Goal: Task Accomplishment & Management: Complete application form

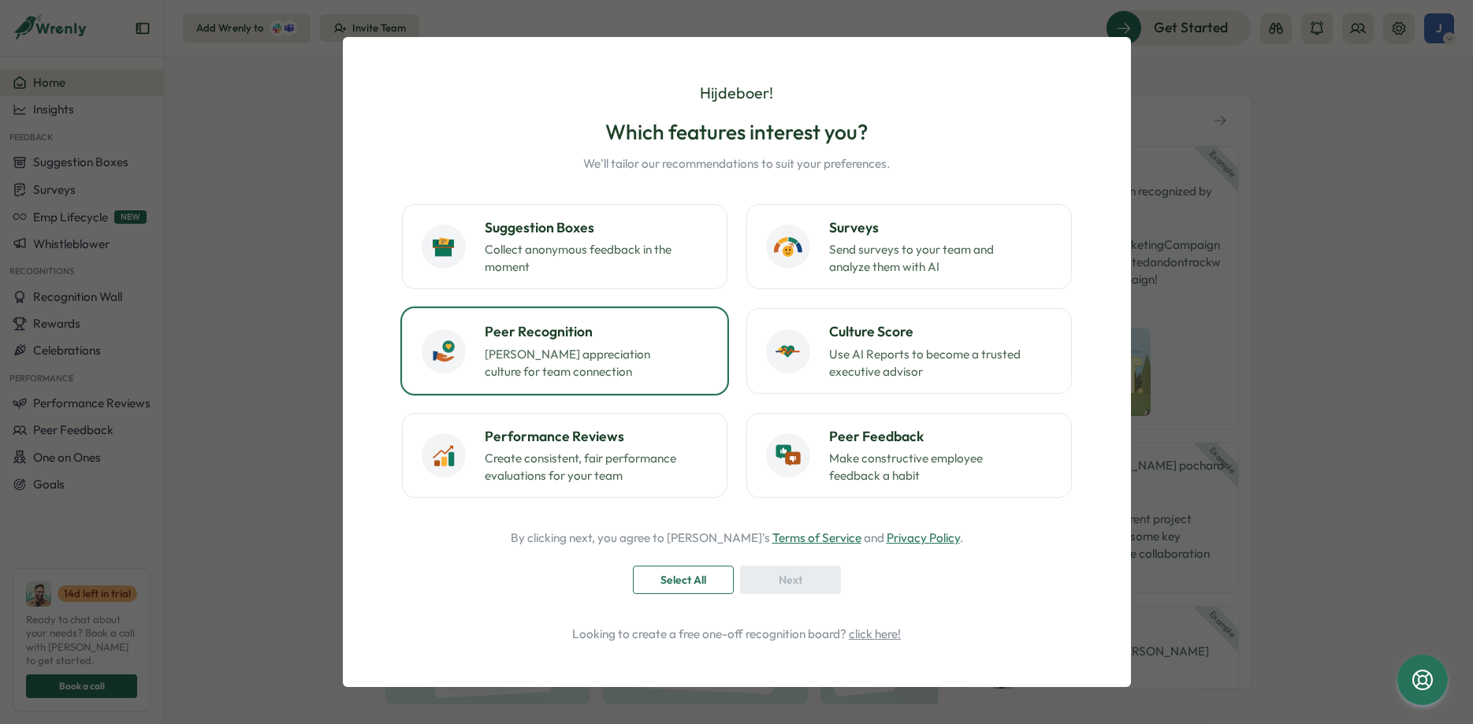
click at [577, 356] on p "Foster appreciation culture for team connection" at bounding box center [583, 363] width 197 height 35
click at [792, 578] on span "Next" at bounding box center [790, 579] width 24 height 27
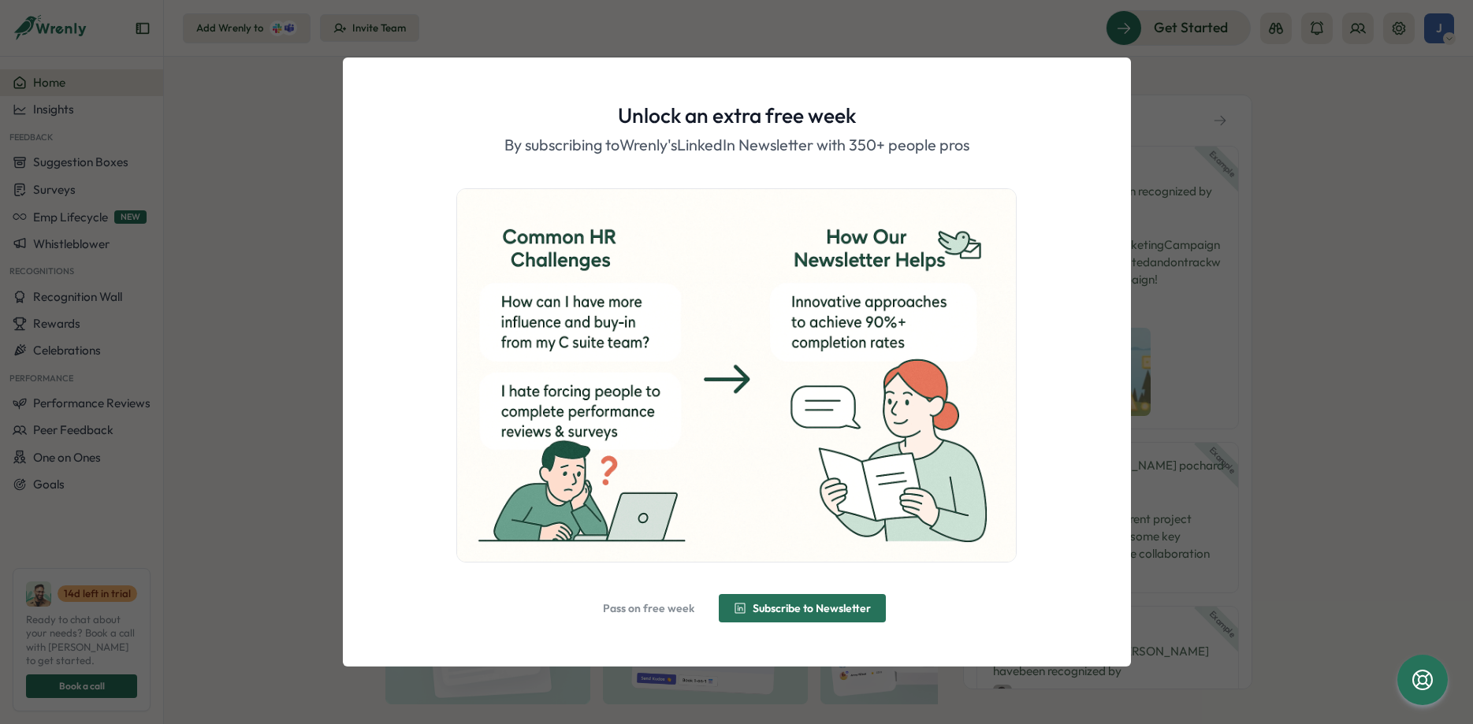
click at [808, 603] on span "Subscribe to Newsletter" at bounding box center [811, 608] width 118 height 11
click at [751, 609] on span "Alright, done!" at bounding box center [746, 608] width 68 height 11
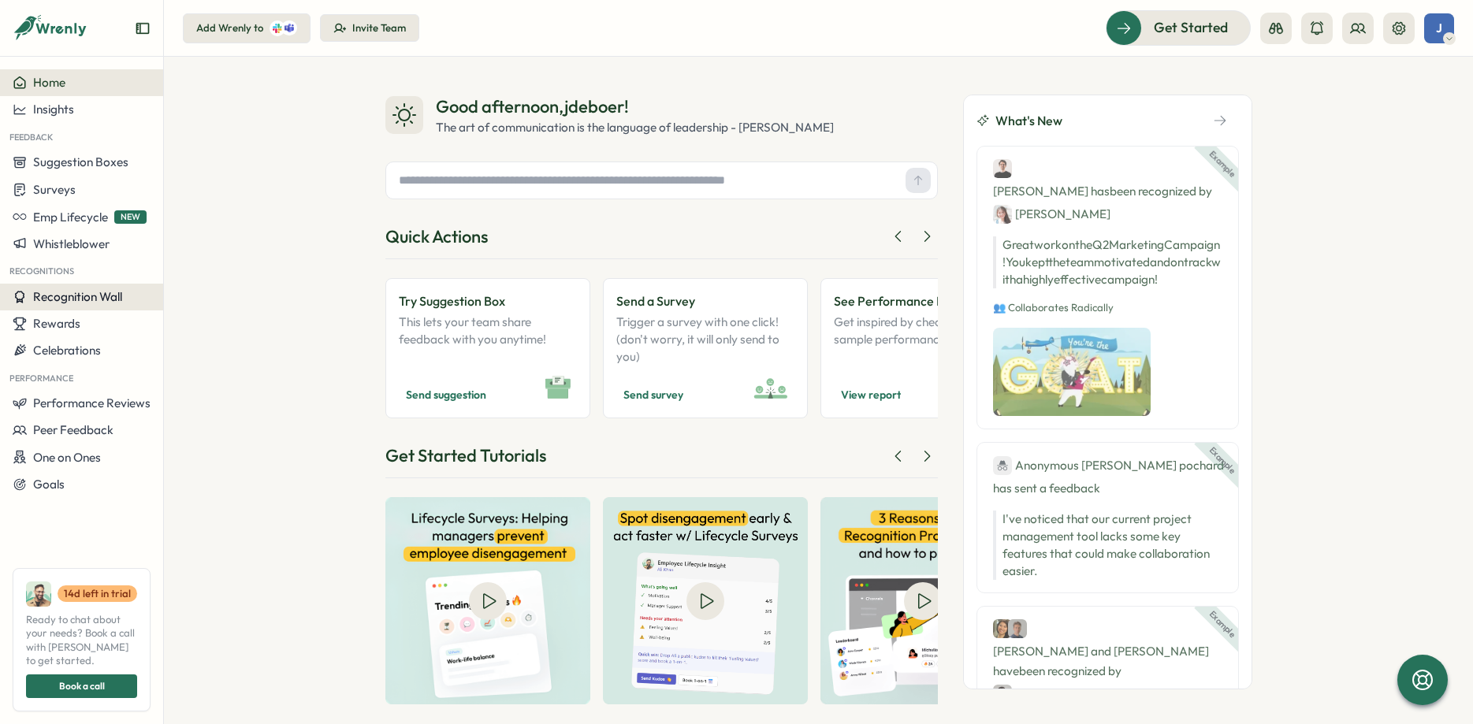
click at [58, 297] on span "Recognition Wall" at bounding box center [77, 296] width 89 height 15
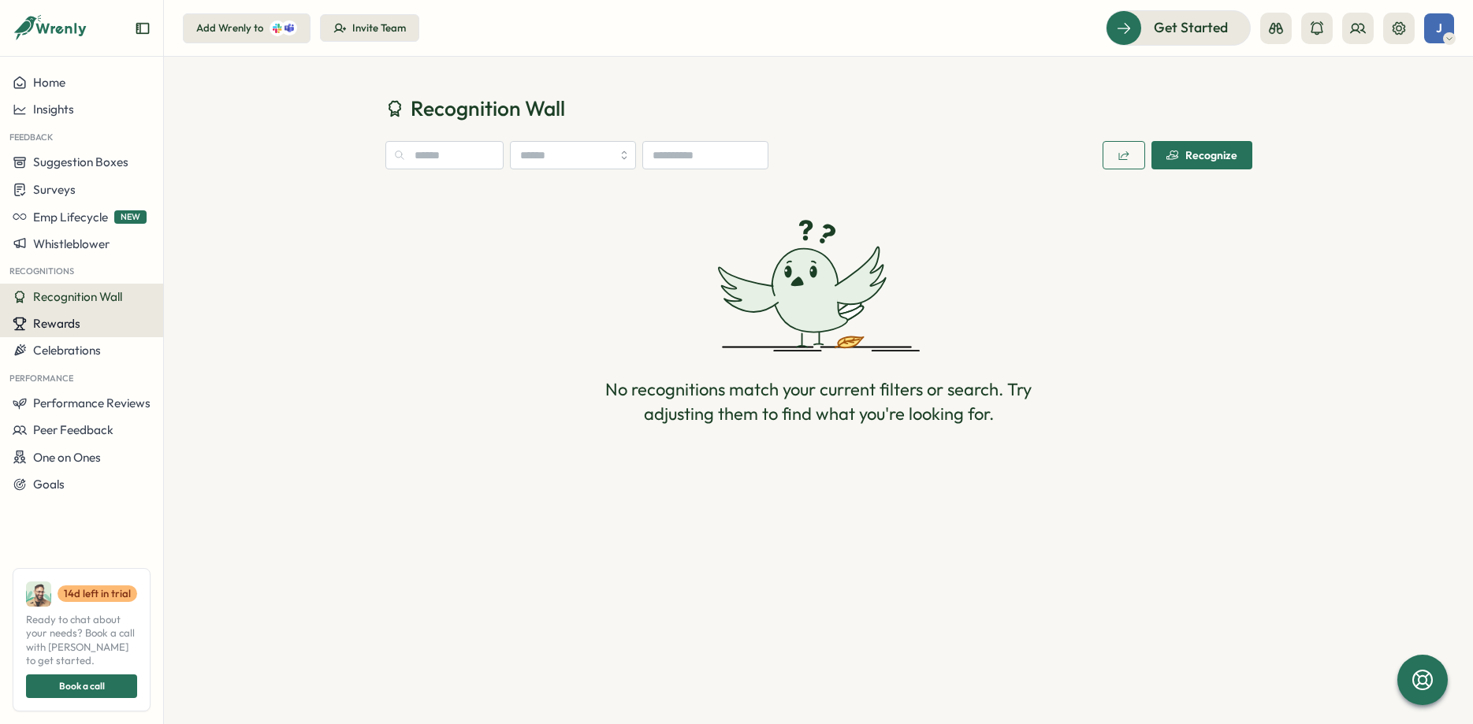
click at [61, 325] on span "Rewards" at bounding box center [56, 323] width 47 height 15
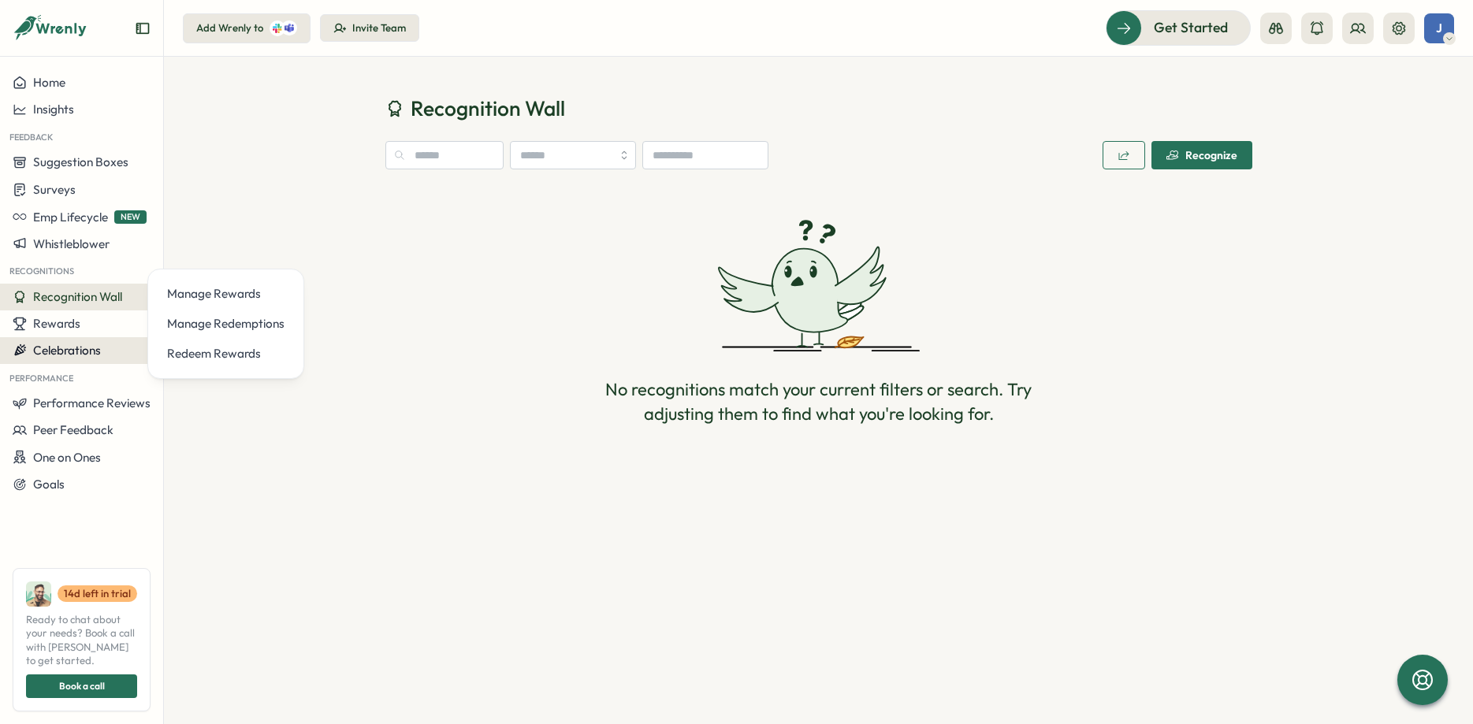
click at [52, 347] on span "Celebrations" at bounding box center [67, 350] width 68 height 15
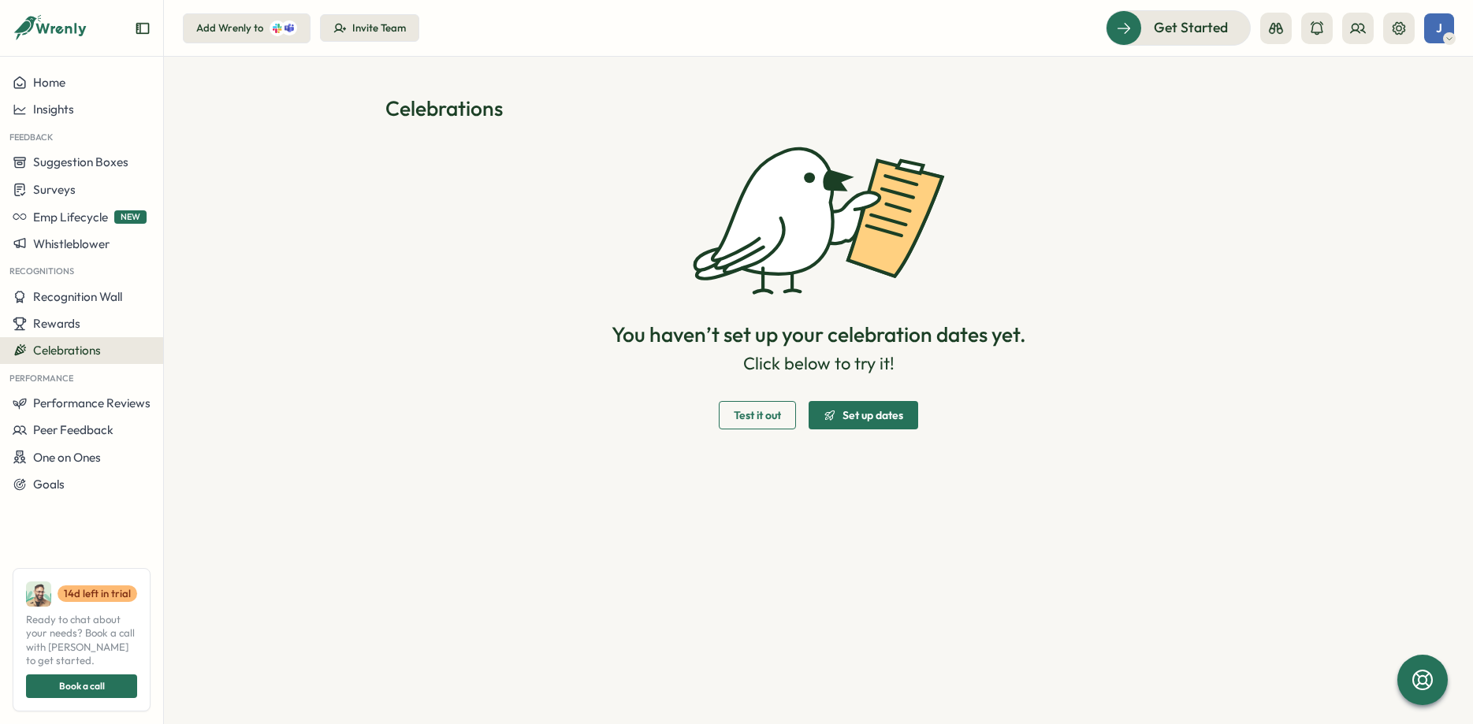
click at [1439, 21] on span "J" at bounding box center [1439, 27] width 6 height 13
click at [1420, 77] on div "Edit Profile" at bounding box center [1412, 77] width 78 height 17
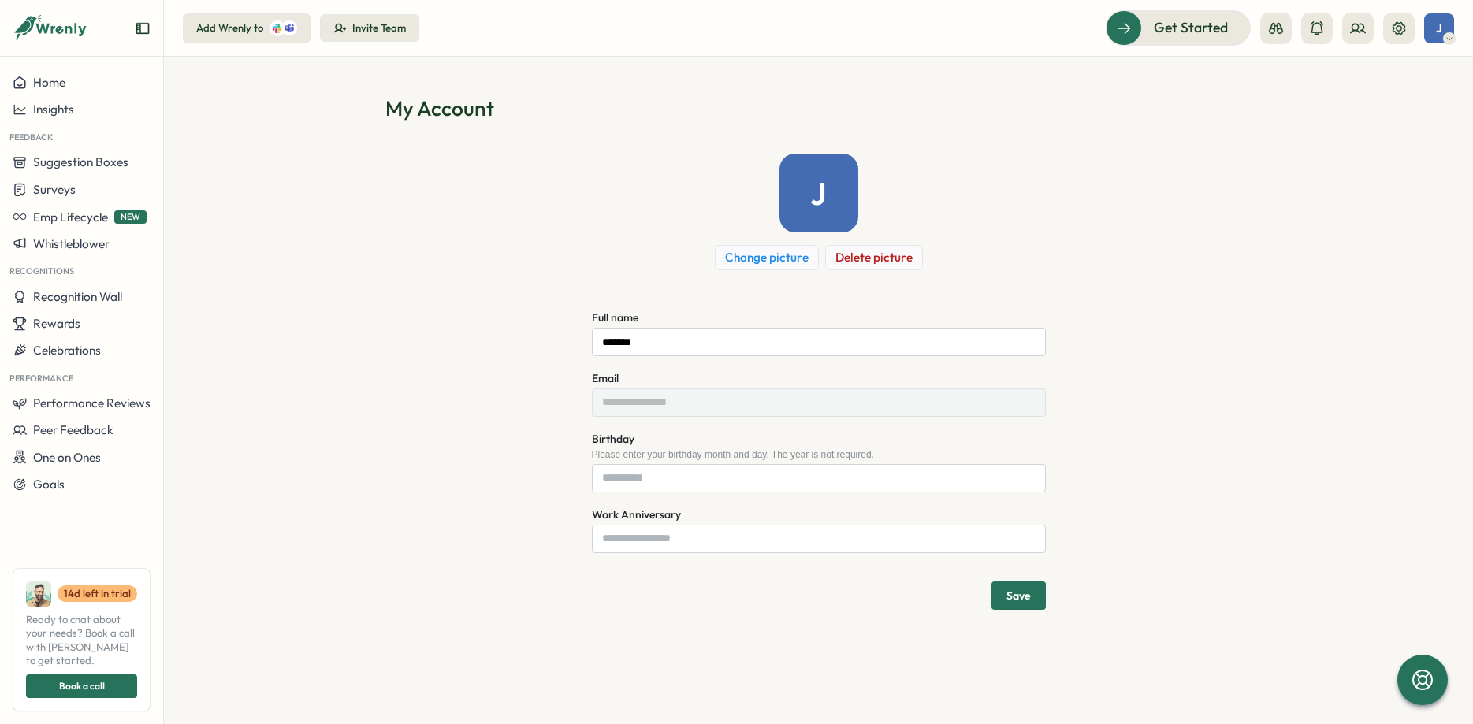
drag, startPoint x: 1152, startPoint y: 536, endPoint x: 1151, endPoint y: 523, distance: 12.6
click at [1151, 536] on div "**********" at bounding box center [818, 382] width 867 height 456
click at [42, 82] on span "Home" at bounding box center [49, 82] width 32 height 15
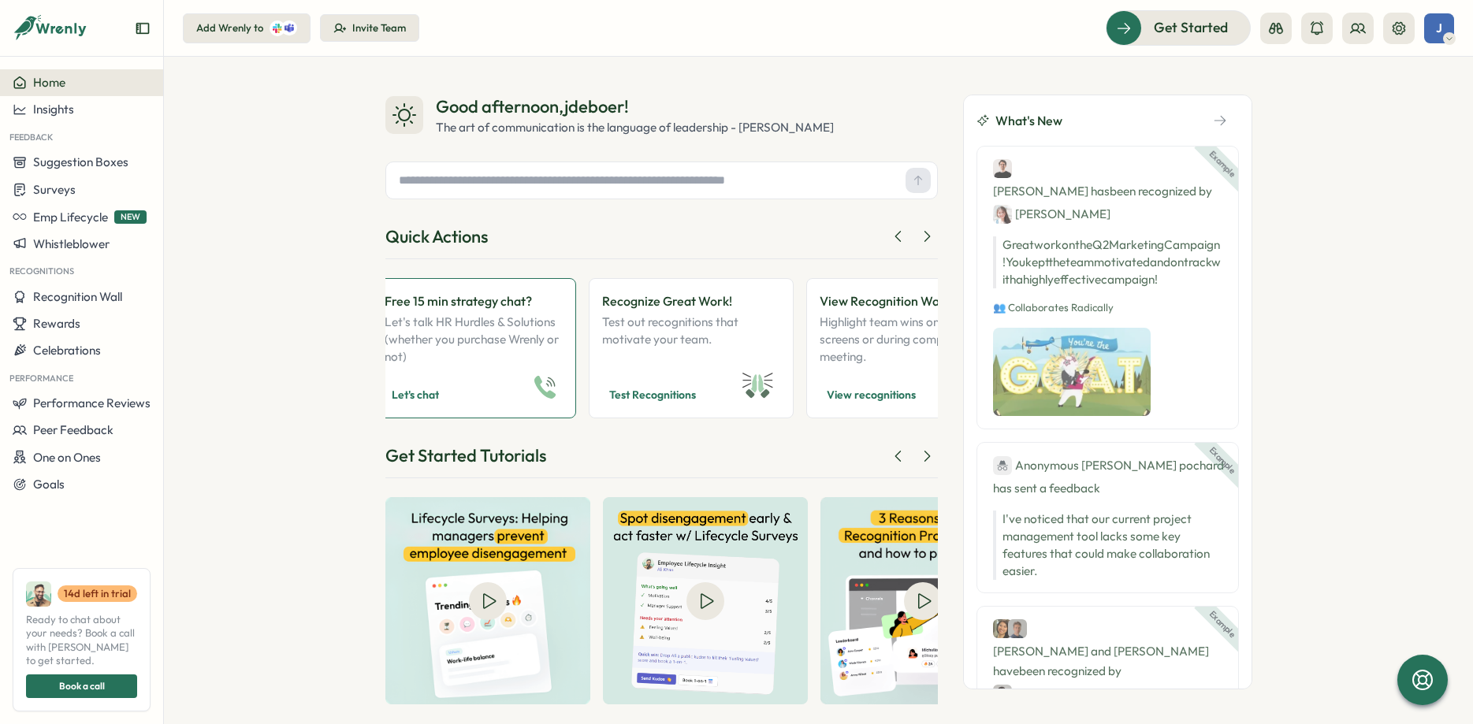
scroll to position [0, 1392]
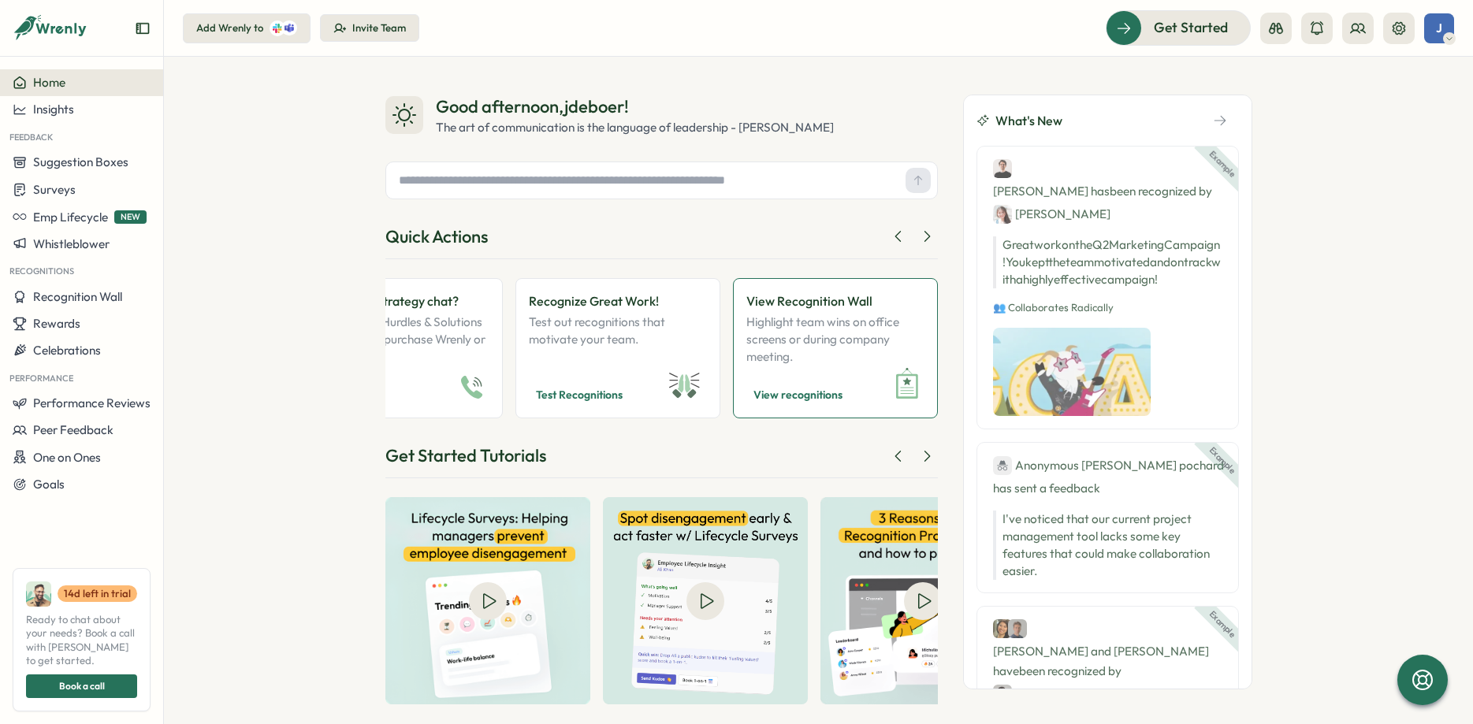
click at [834, 296] on p "View Recognition Wall" at bounding box center [835, 302] width 178 height 20
click at [138, 28] on icon "Expand sidebar" at bounding box center [142, 28] width 13 height 11
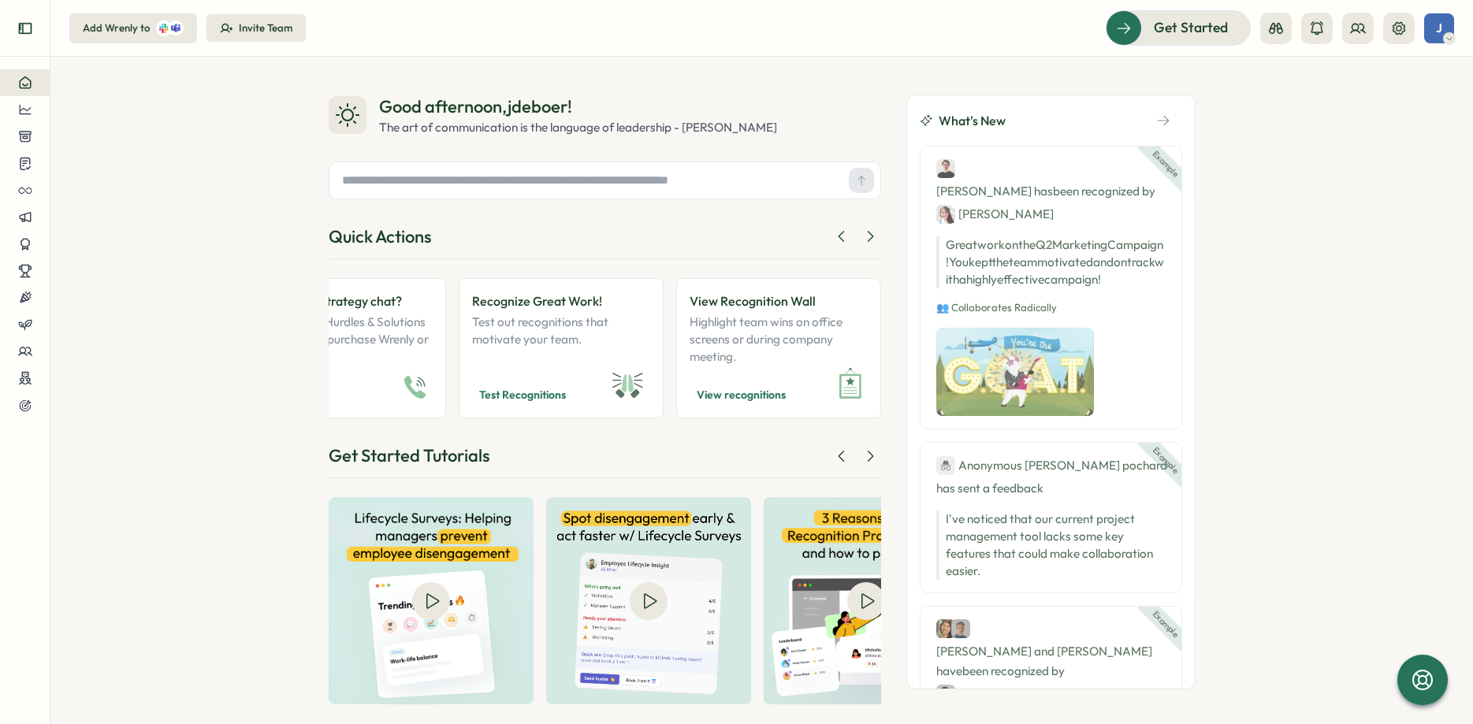
click at [22, 24] on icon "Expand sidebar" at bounding box center [24, 28] width 13 height 11
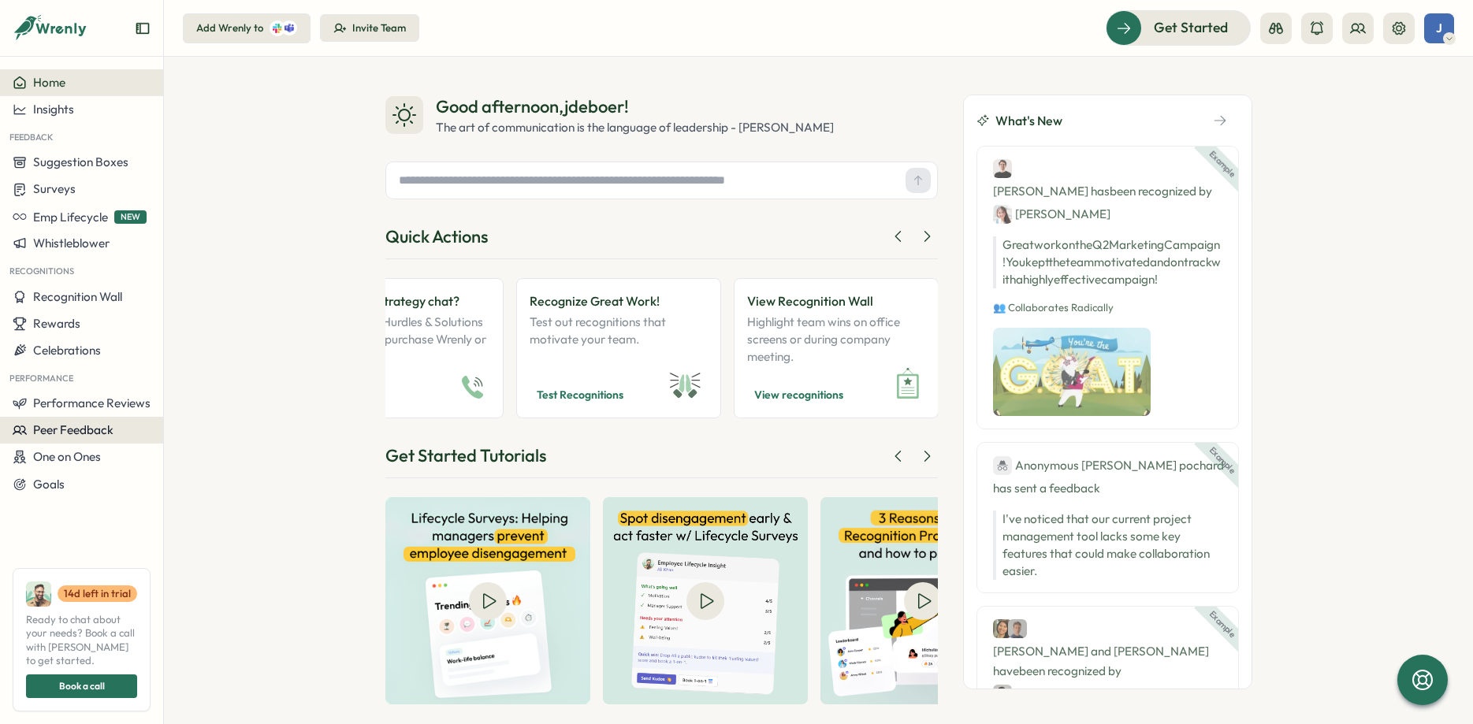
click at [80, 430] on span "Peer Feedback" at bounding box center [73, 429] width 80 height 15
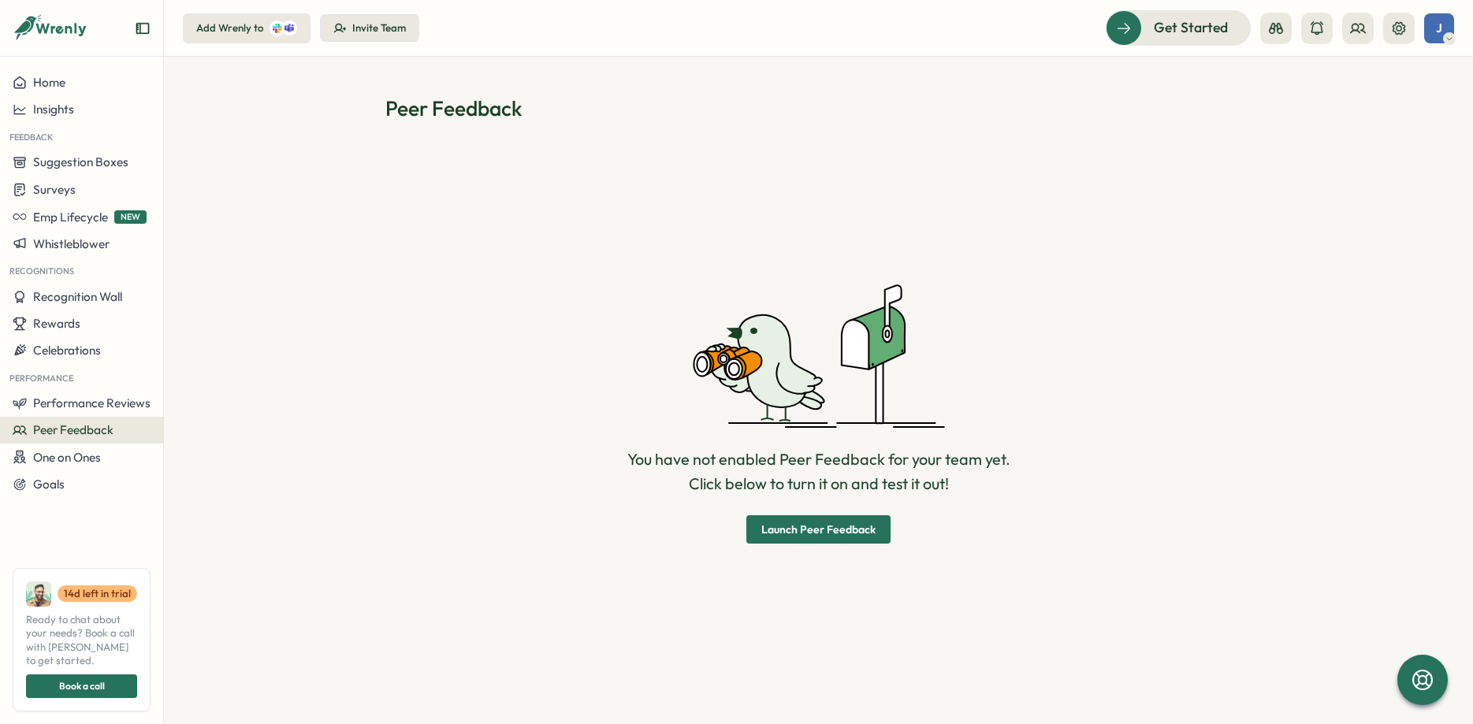
click at [53, 377] on div "Performance" at bounding box center [81, 377] width 163 height 26
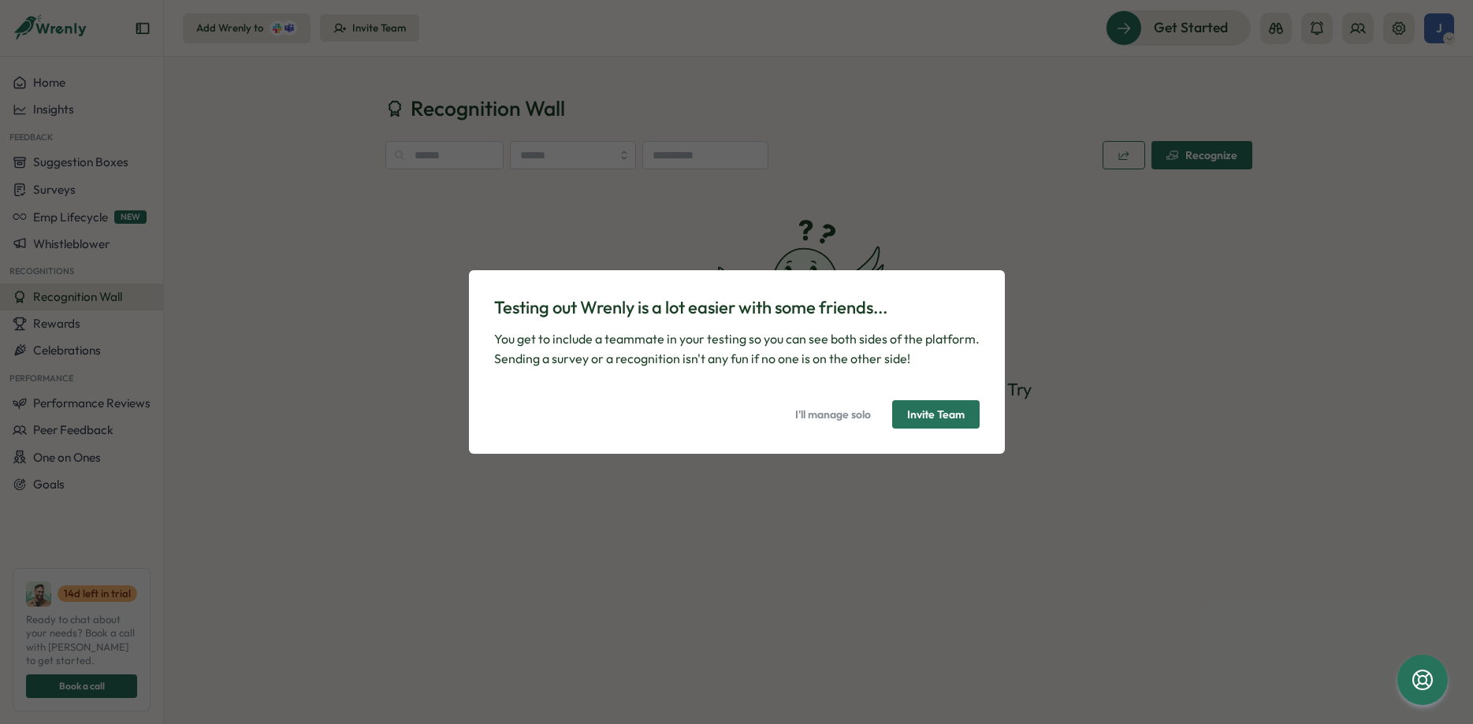
click at [852, 413] on span "I'll manage solo" at bounding box center [833, 414] width 76 height 27
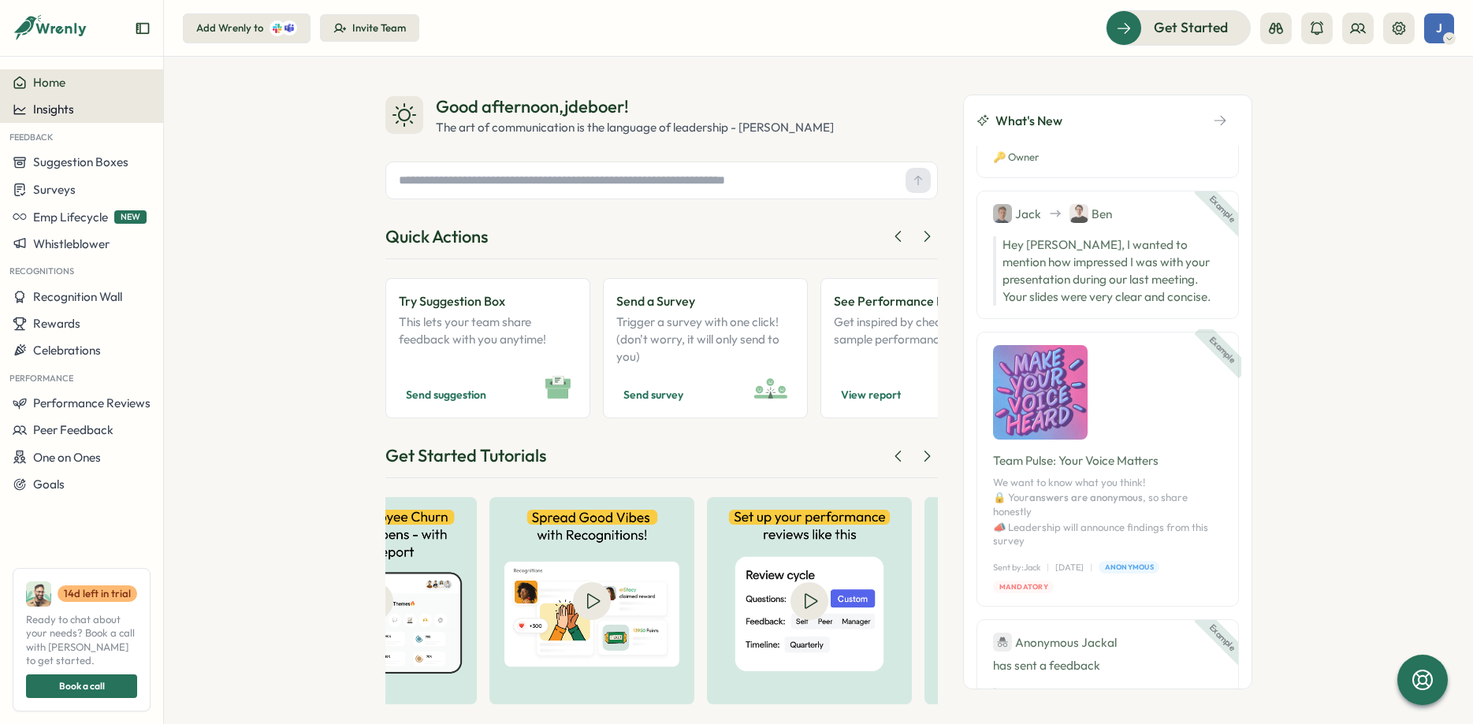
click at [95, 101] on button "Insights" at bounding box center [81, 109] width 163 height 27
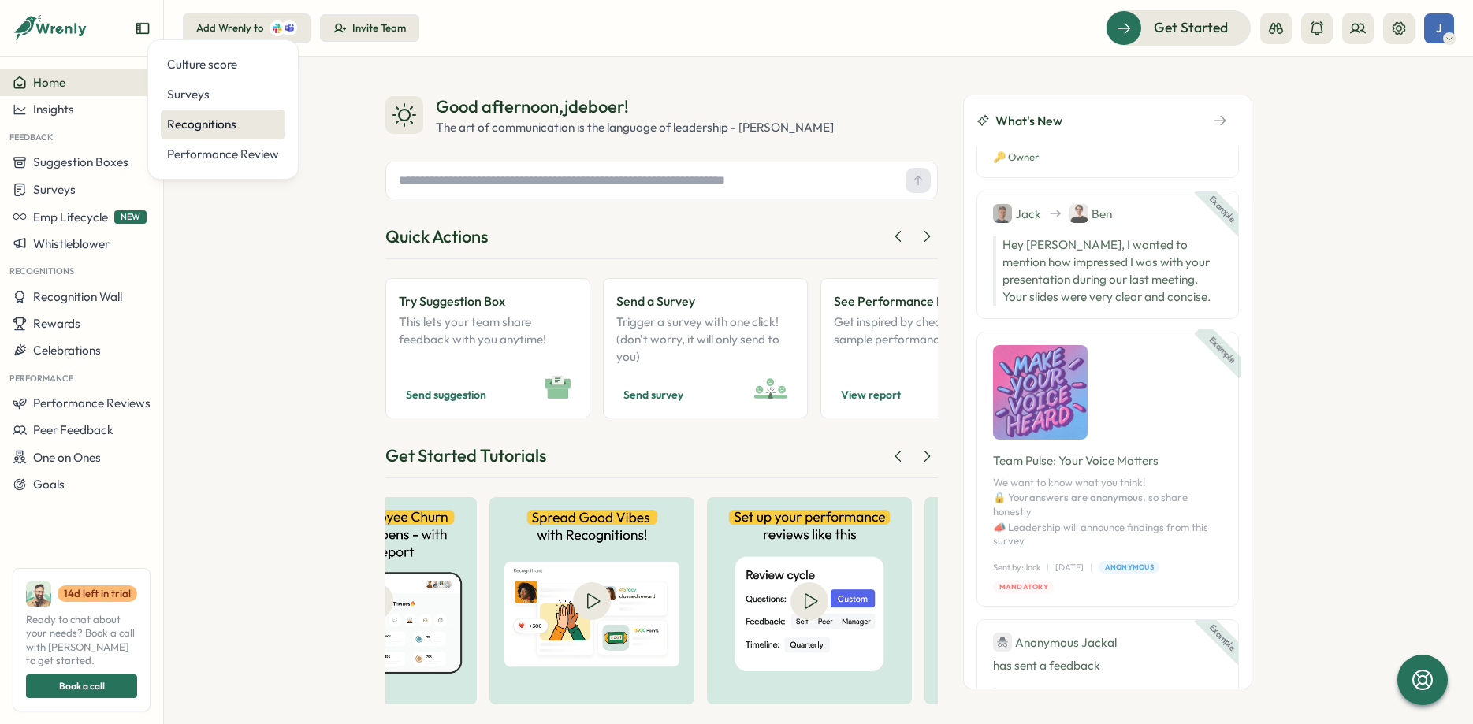
click at [209, 127] on div "Recognitions" at bounding box center [223, 124] width 112 height 17
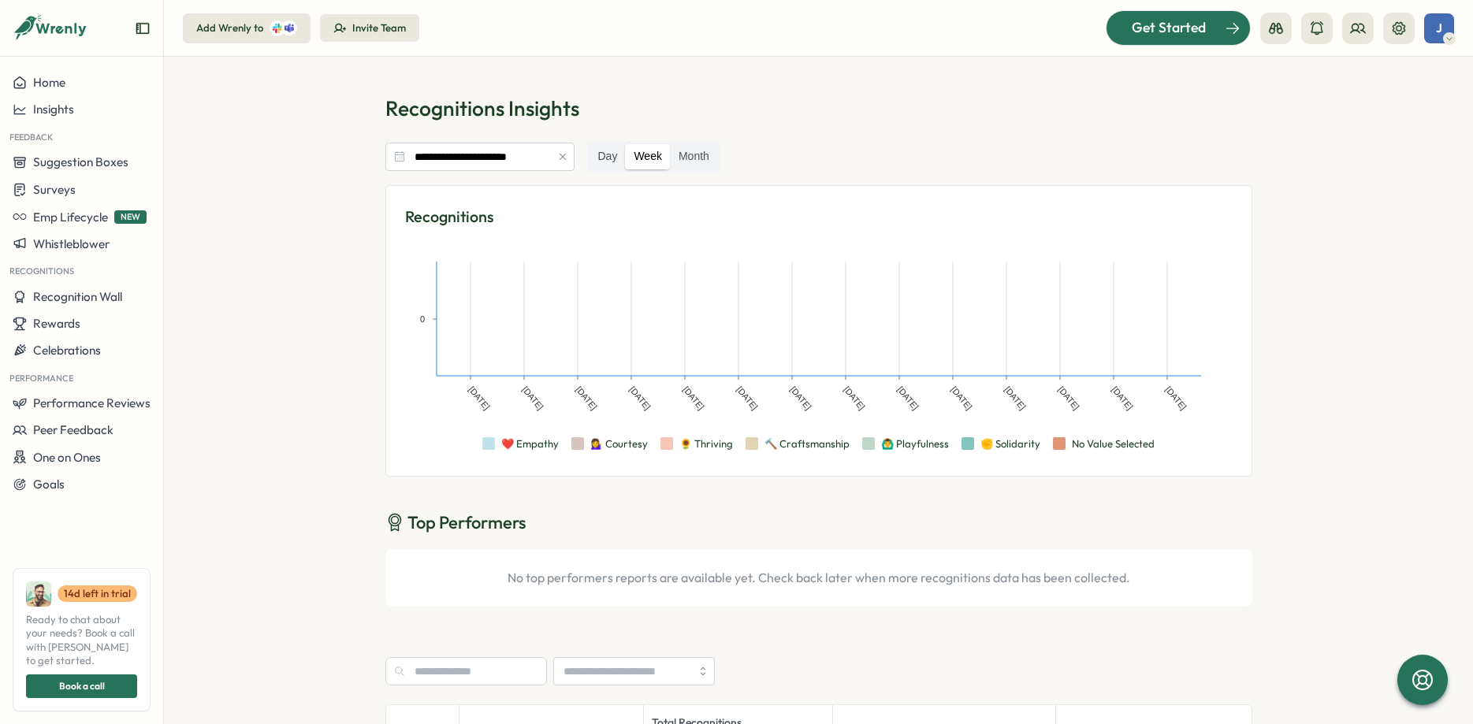
click at [1197, 29] on span "Get Started" at bounding box center [1168, 27] width 74 height 20
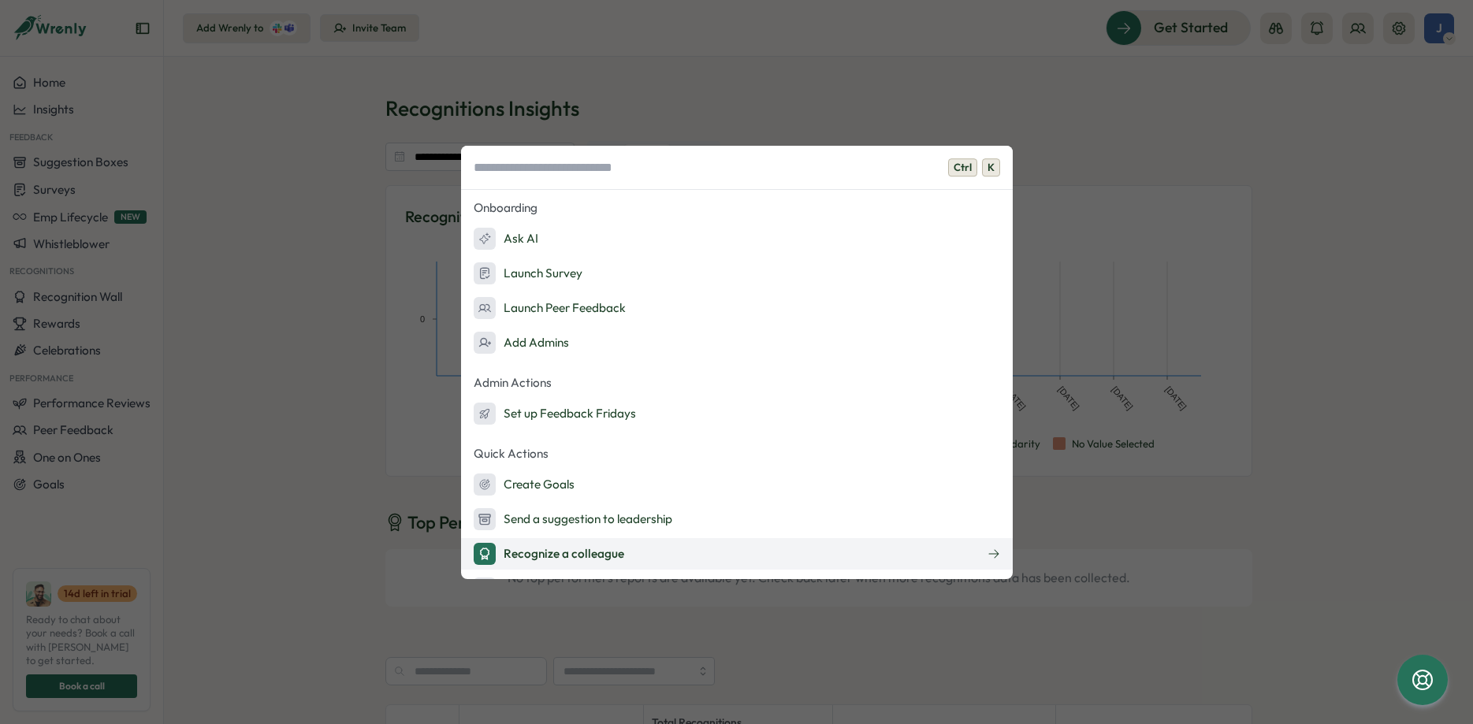
click at [581, 559] on div "Recognize a colleague" at bounding box center [549, 554] width 150 height 22
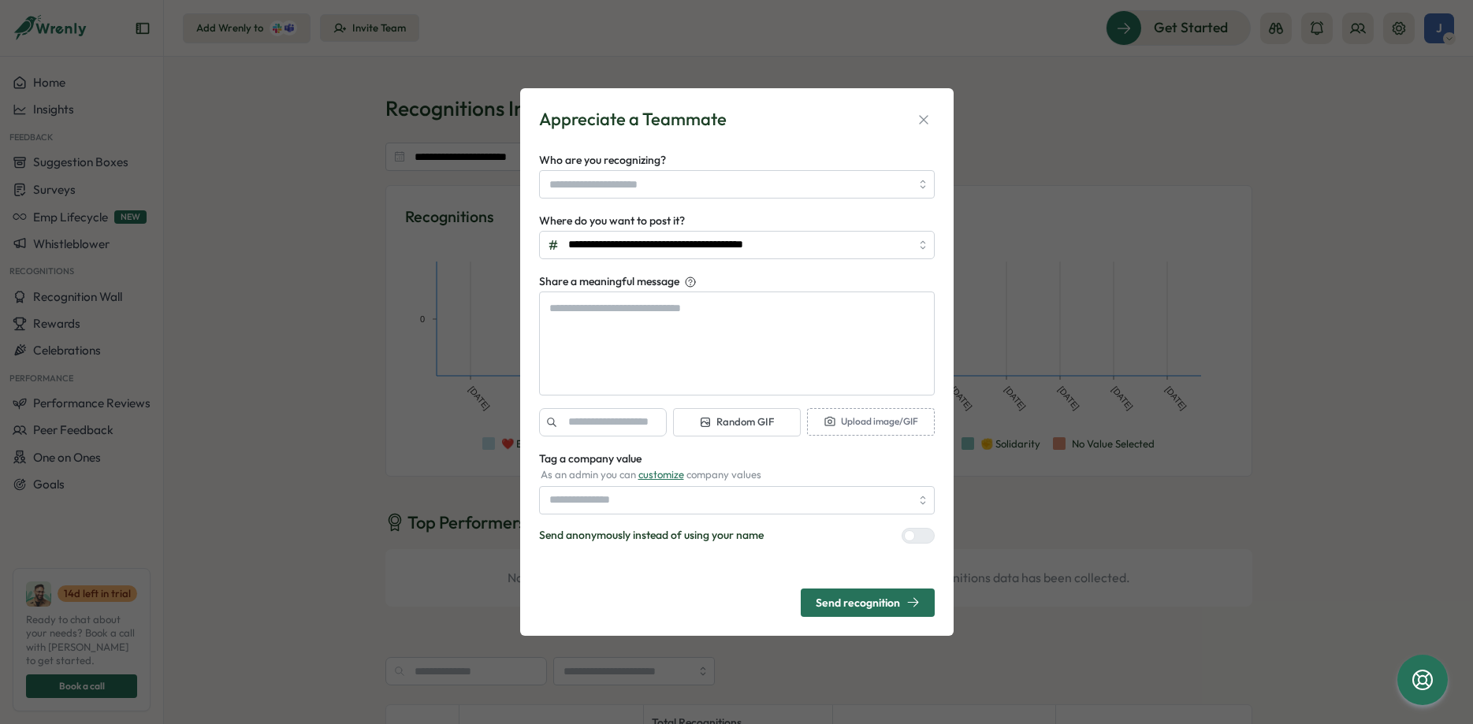
type textarea "*"
click at [918, 120] on icon "button" at bounding box center [924, 120] width 16 height 16
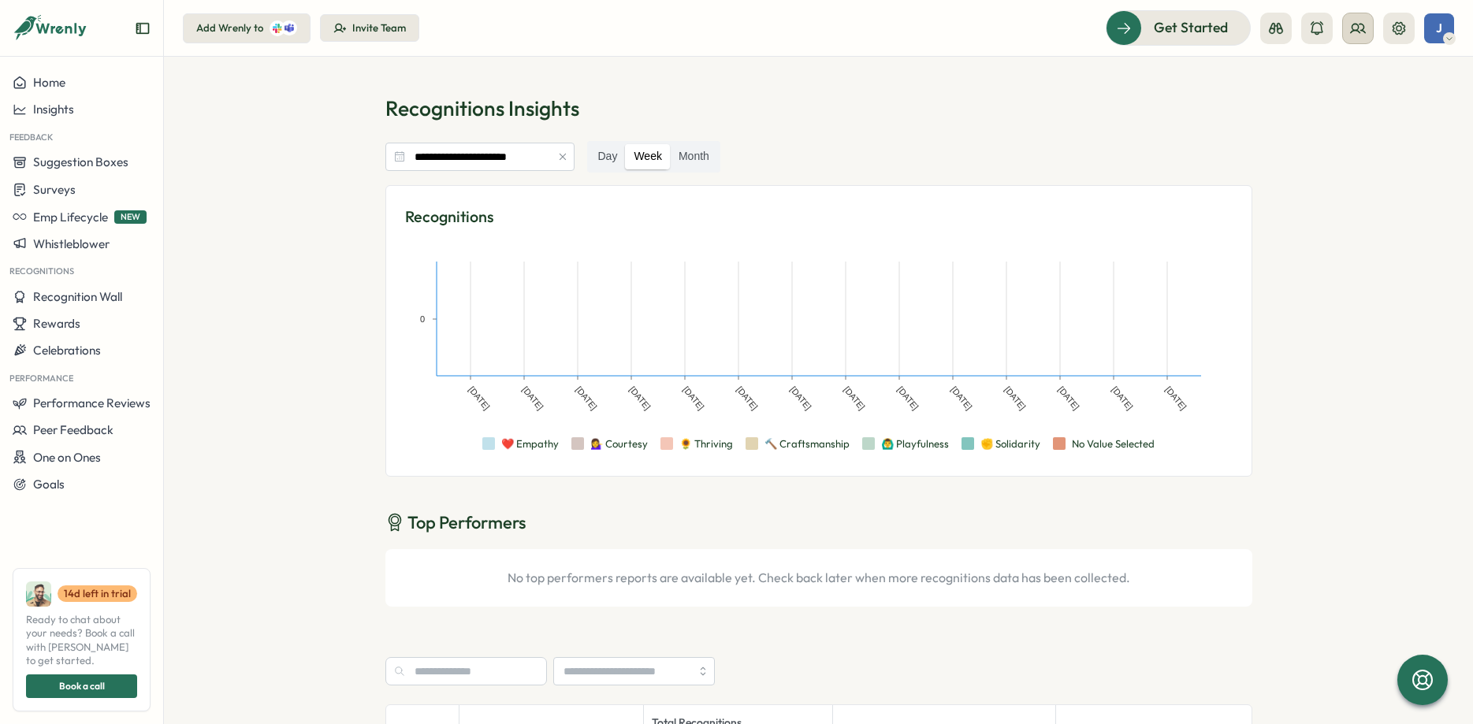
click at [1358, 24] on icon at bounding box center [1358, 28] width 16 height 16
click at [1317, 31] on icon at bounding box center [1317, 28] width 16 height 16
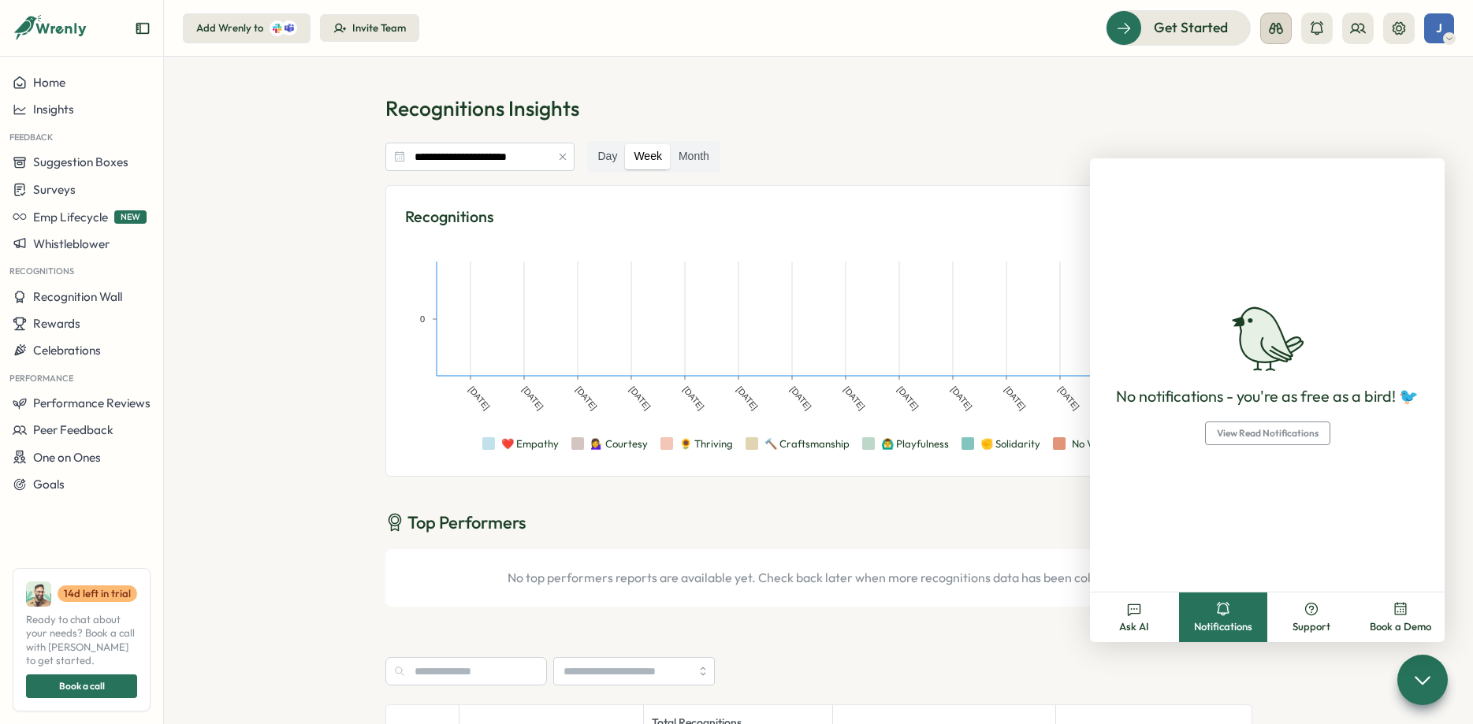
click at [1275, 32] on icon at bounding box center [1276, 28] width 16 height 16
click at [1280, 76] on div "Admin View" at bounding box center [1275, 77] width 107 height 17
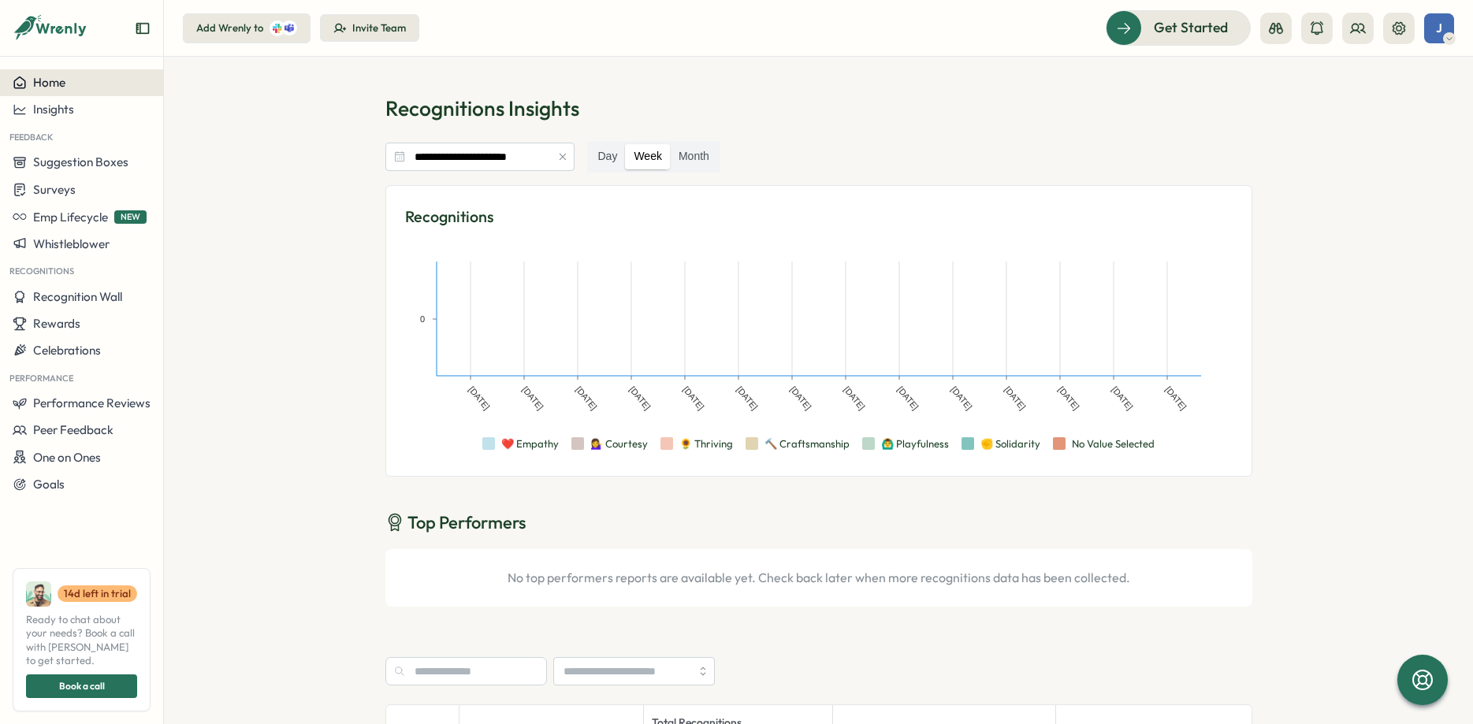
click at [71, 84] on div "Home" at bounding box center [82, 83] width 138 height 14
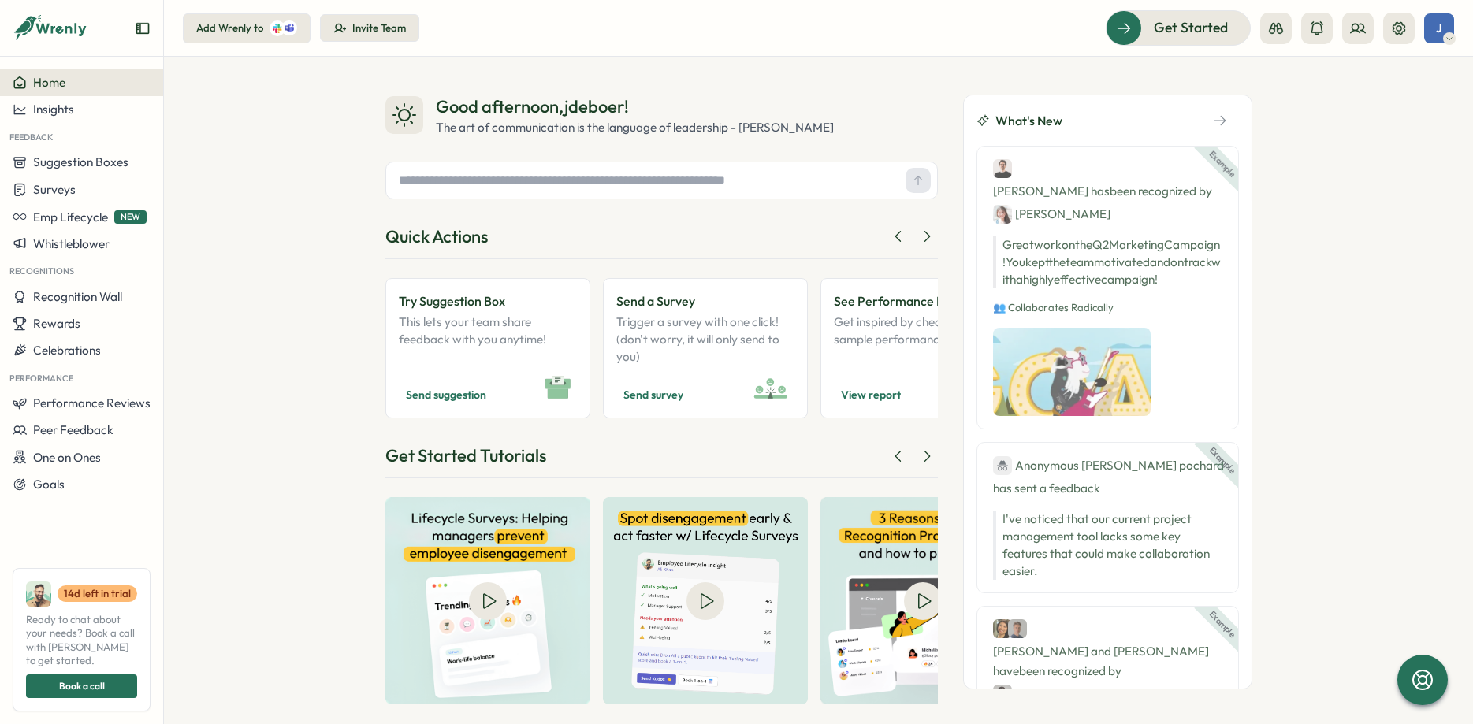
click at [58, 273] on div "Recognitions" at bounding box center [81, 270] width 163 height 26
click at [575, 180] on input "text" at bounding box center [645, 181] width 507 height 24
type input "**********"
click at [1219, 120] on icon "button" at bounding box center [1220, 120] width 14 height 14
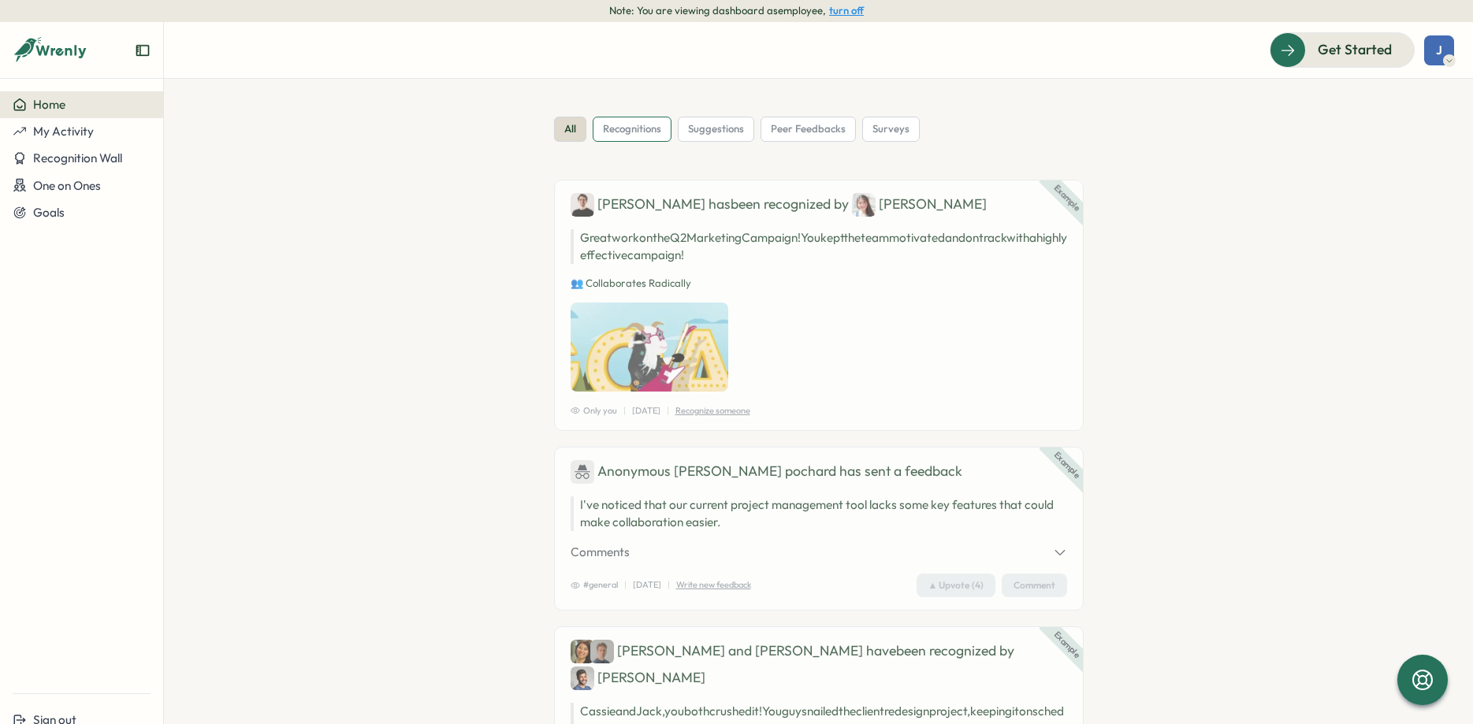
click at [637, 131] on span "recognitions" at bounding box center [632, 129] width 58 height 14
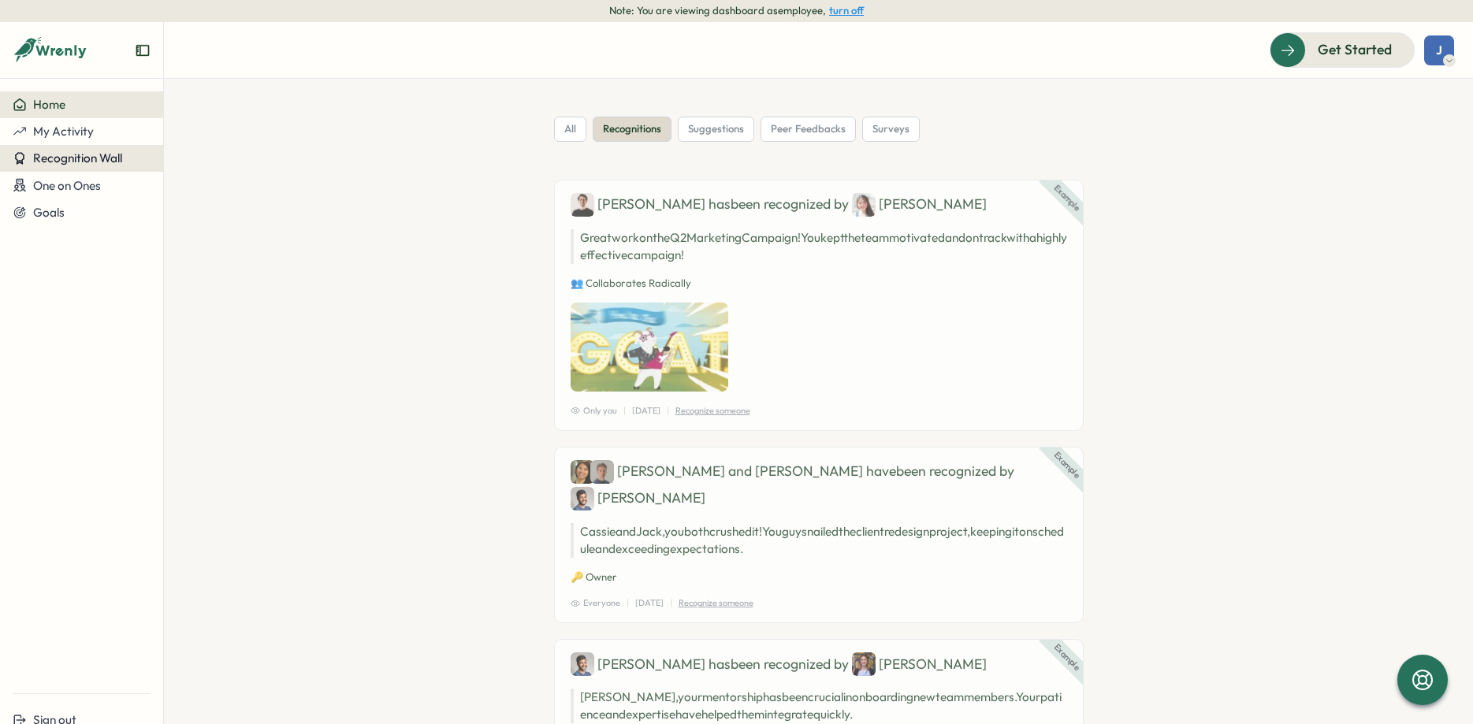
click at [69, 153] on span "Recognition Wall" at bounding box center [77, 157] width 89 height 15
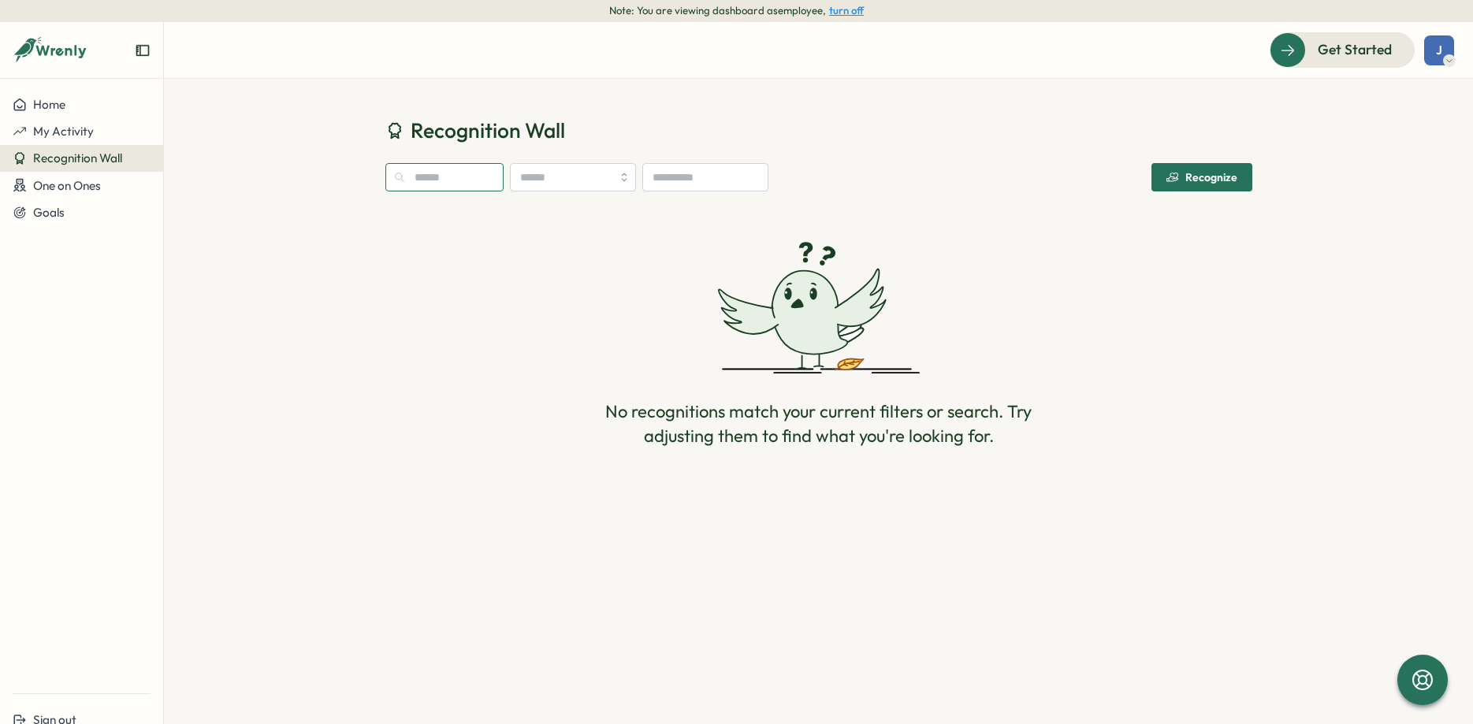
click at [435, 180] on input "text" at bounding box center [444, 177] width 118 height 28
click at [1198, 170] on span "Recognize" at bounding box center [1201, 177] width 71 height 27
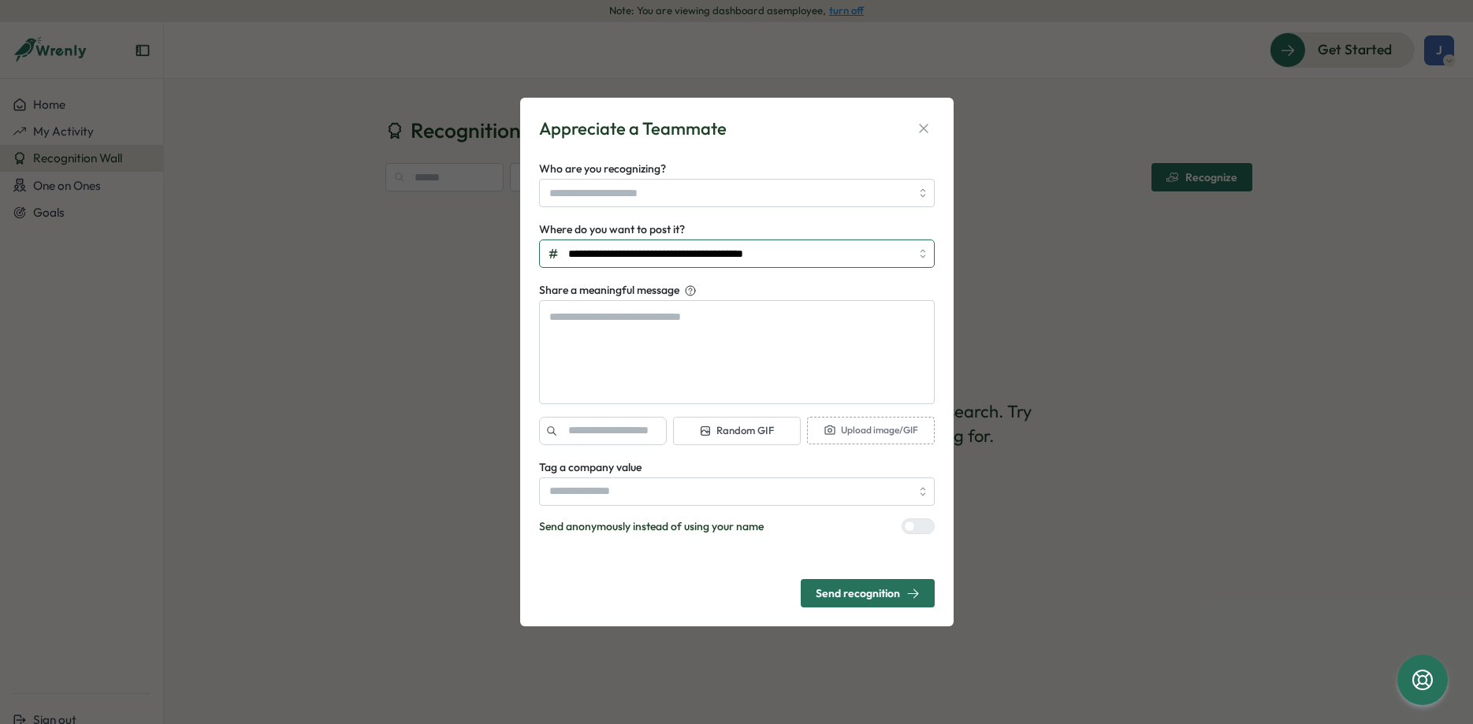
type textarea "*"
click at [894, 258] on input "**********" at bounding box center [737, 254] width 396 height 28
click at [919, 127] on icon "button" at bounding box center [924, 129] width 16 height 16
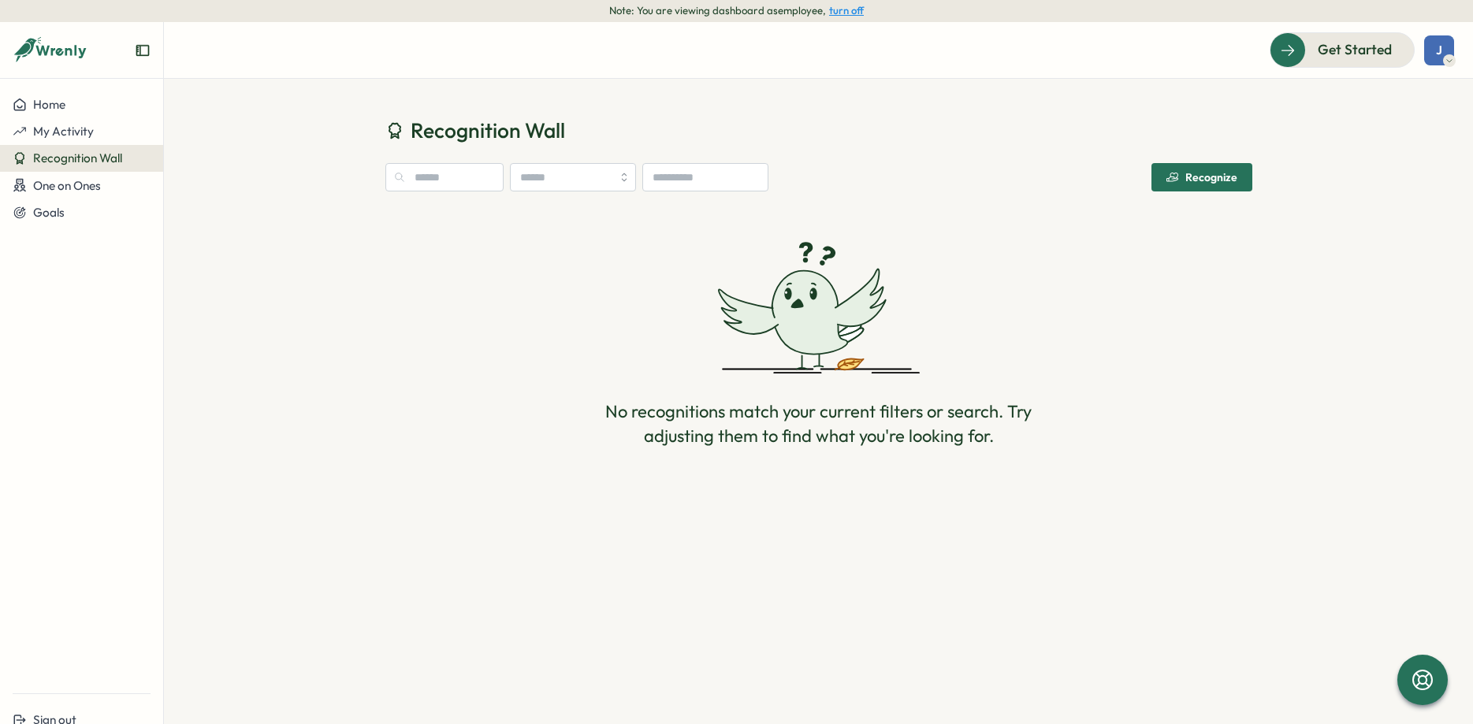
click at [846, 7] on button "turn off" at bounding box center [846, 11] width 35 height 12
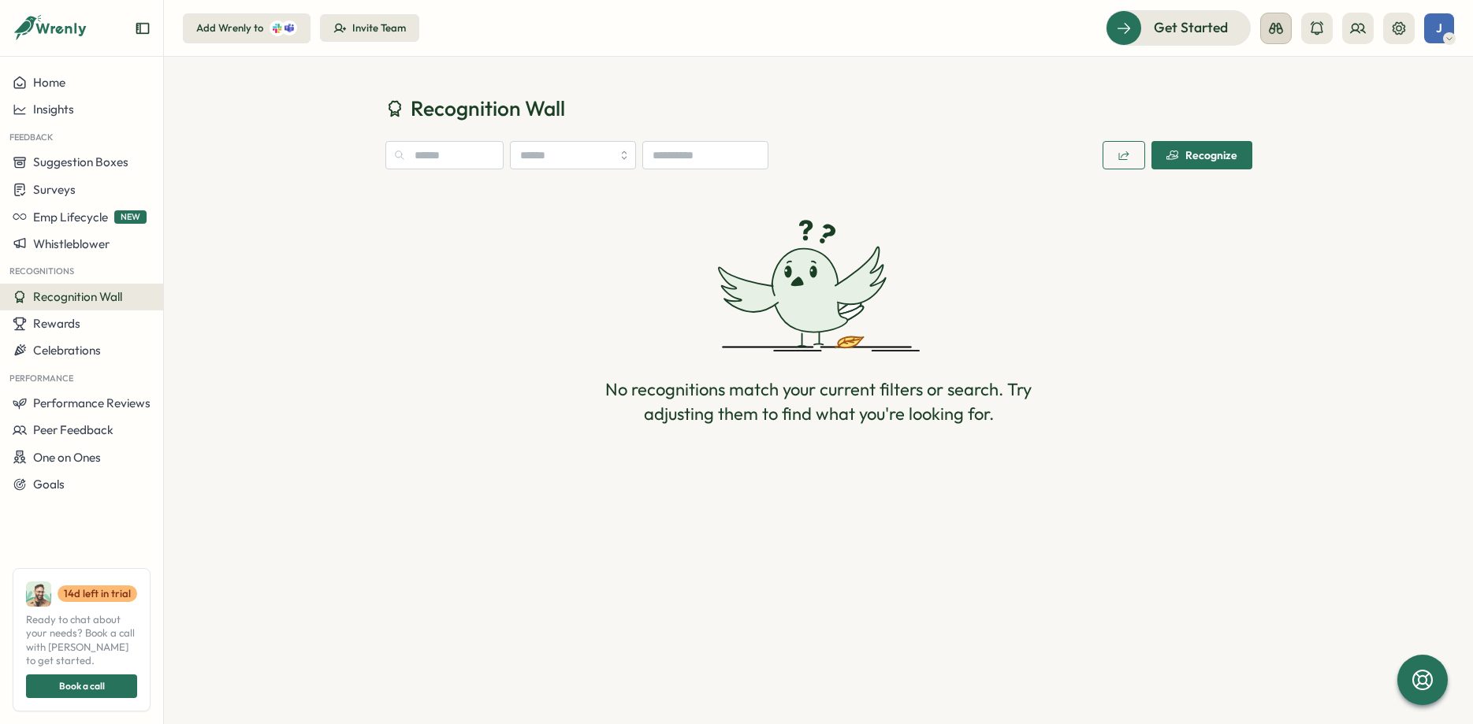
click at [1269, 26] on icon at bounding box center [1276, 28] width 16 height 16
click at [1255, 84] on div "Admin View" at bounding box center [1275, 77] width 107 height 17
click at [1425, 678] on icon at bounding box center [1422, 680] width 27 height 27
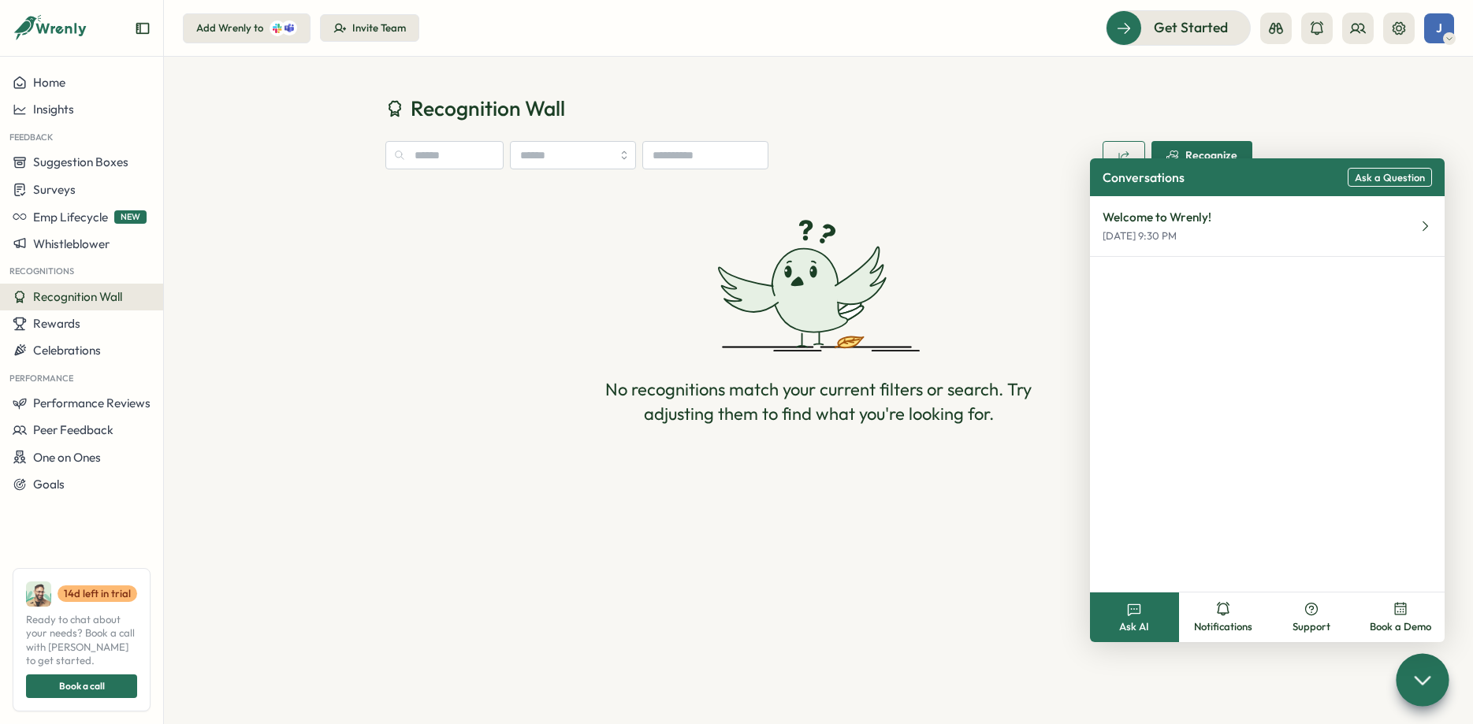
click at [1304, 681] on section "Recognition Wall Recognize No recognitions match your current filters or search…" at bounding box center [818, 390] width 1309 height 667
click at [1354, 124] on div "Recognition Wall Recognize No recognitions match your current filters or search…" at bounding box center [818, 276] width 1309 height 439
click at [1439, 30] on span "J" at bounding box center [1439, 27] width 6 height 13
click at [1411, 107] on div "My Activity" at bounding box center [1412, 106] width 78 height 17
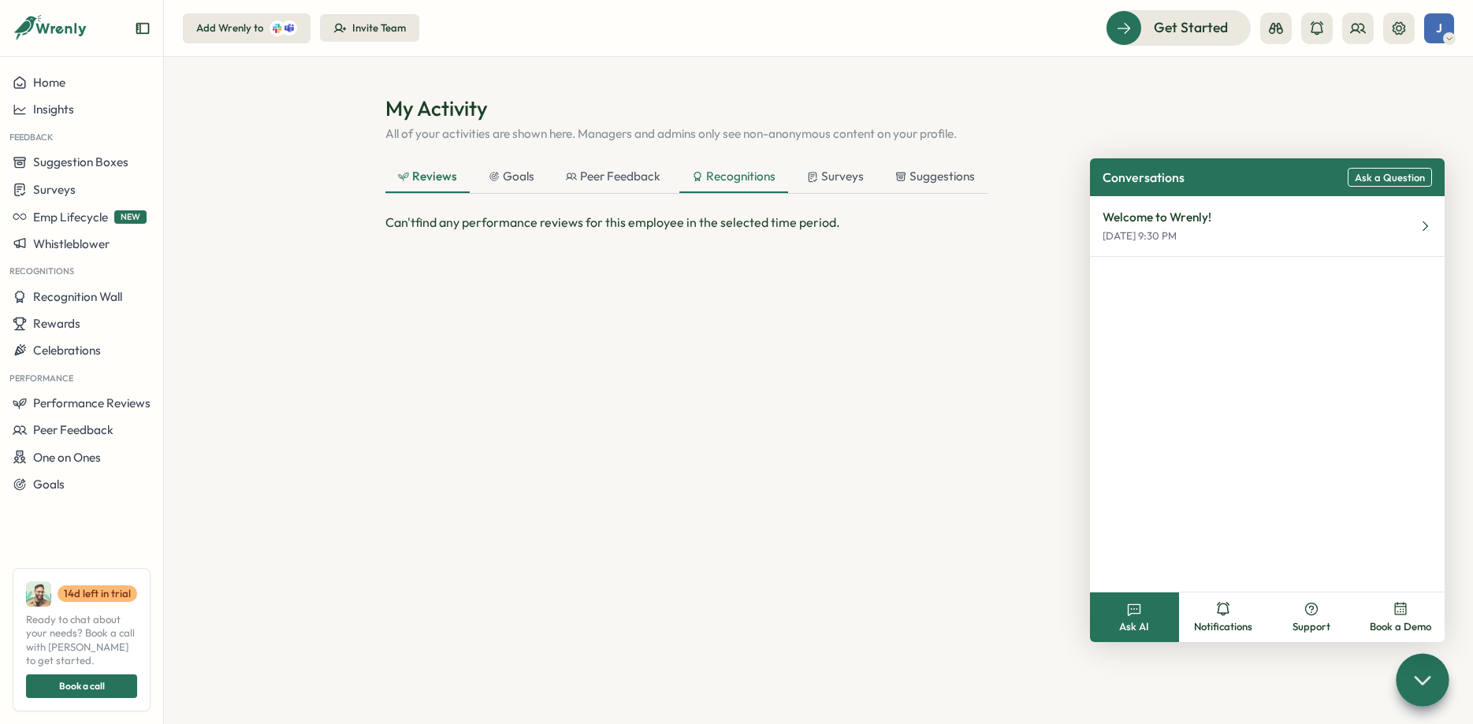
click at [721, 174] on div "Recognitions" at bounding box center [734, 176] width 84 height 17
click at [614, 314] on div "This employee has not given or recieved any recognitions in the selected time p…" at bounding box center [818, 390] width 867 height 355
